Goal: Transaction & Acquisition: Subscribe to service/newsletter

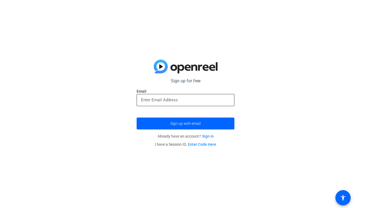
click at [182, 102] on input "email" at bounding box center [185, 100] width 89 height 7
click at [183, 102] on input "email" at bounding box center [185, 100] width 89 height 7
click at [342, 198] on mat-icon "accessibility" at bounding box center [342, 198] width 7 height 7
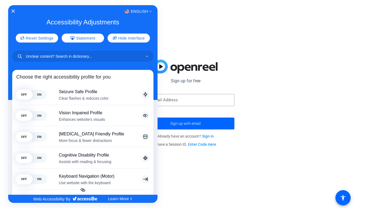
click at [306, 173] on div at bounding box center [185, 104] width 371 height 208
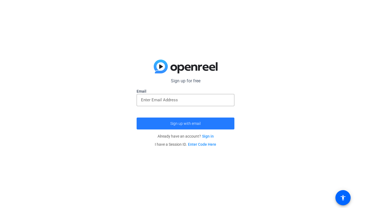
click at [225, 119] on span "submit" at bounding box center [186, 123] width 98 height 13
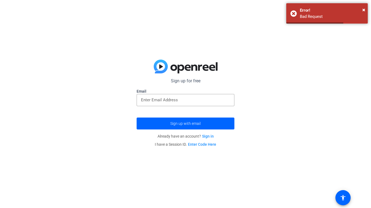
click at [201, 91] on label "Email" at bounding box center [186, 91] width 98 height 5
click at [207, 134] on link "Sign in" at bounding box center [208, 136] width 12 height 4
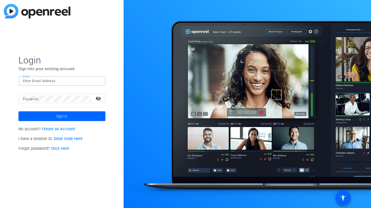
click at [89, 81] on input "Email" at bounding box center [62, 81] width 78 height 7
type input "[PERSON_NAME][EMAIL_ADDRESS][PERSON_NAME][DOMAIN_NAME]"
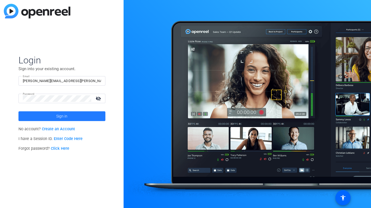
click at [69, 113] on span at bounding box center [61, 116] width 87 height 13
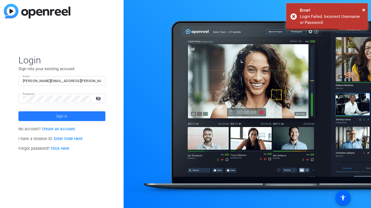
click at [93, 113] on span at bounding box center [61, 116] width 87 height 13
click at [91, 116] on span at bounding box center [61, 116] width 87 height 13
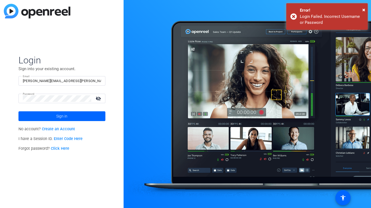
click at [64, 128] on link "Create an Account" at bounding box center [58, 129] width 33 height 5
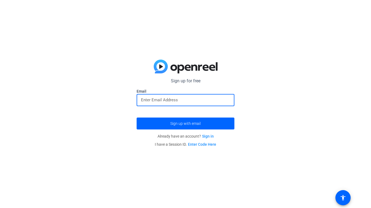
click at [198, 103] on input "email" at bounding box center [185, 100] width 89 height 7
type input "[PERSON_NAME][EMAIL_ADDRESS][PERSON_NAME][DOMAIN_NAME]"
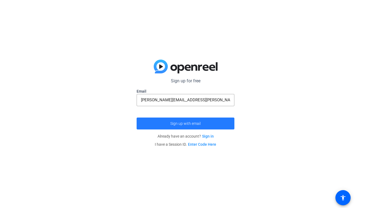
click at [195, 121] on span "submit" at bounding box center [186, 123] width 98 height 13
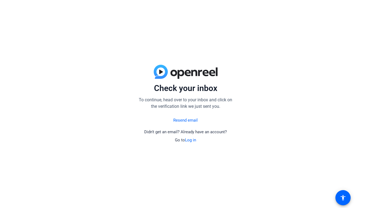
click at [187, 120] on link "Resend email" at bounding box center [185, 121] width 24 height 6
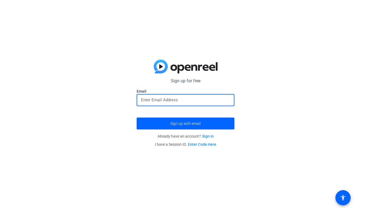
click at [183, 99] on input "email" at bounding box center [185, 100] width 89 height 7
type input "[PERSON_NAME][EMAIL_ADDRESS][PERSON_NAME][DOMAIN_NAME]"
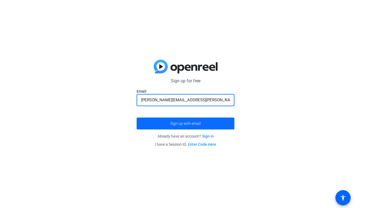
click at [178, 124] on span "Sign up with email" at bounding box center [185, 124] width 30 height 0
